Goal: Check status: Check status

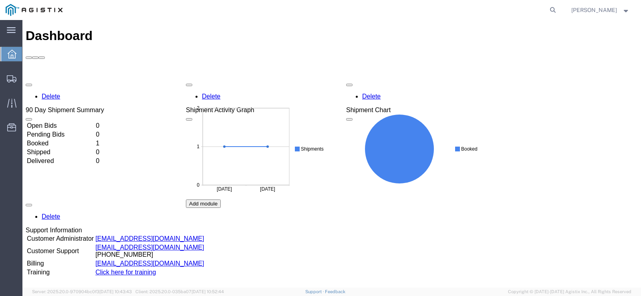
click at [44, 122] on td "Open Bids" at bounding box center [60, 126] width 68 height 8
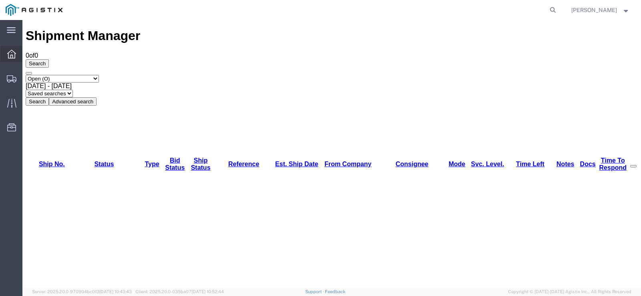
click at [15, 53] on icon at bounding box center [11, 54] width 9 height 9
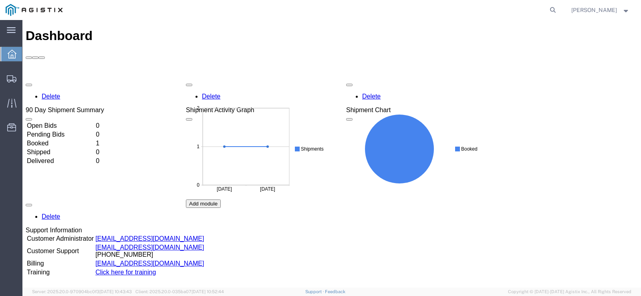
click at [59, 139] on td "Booked" at bounding box center [60, 143] width 68 height 8
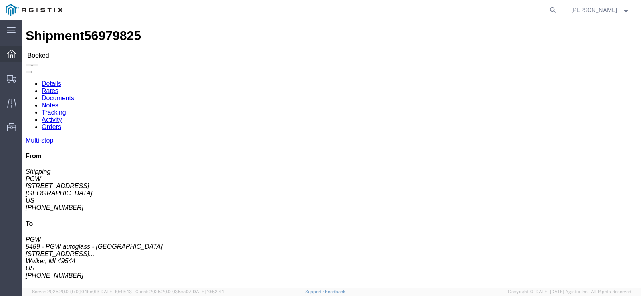
click at [14, 58] on icon at bounding box center [11, 54] width 9 height 9
